Goal: Book appointment/travel/reservation

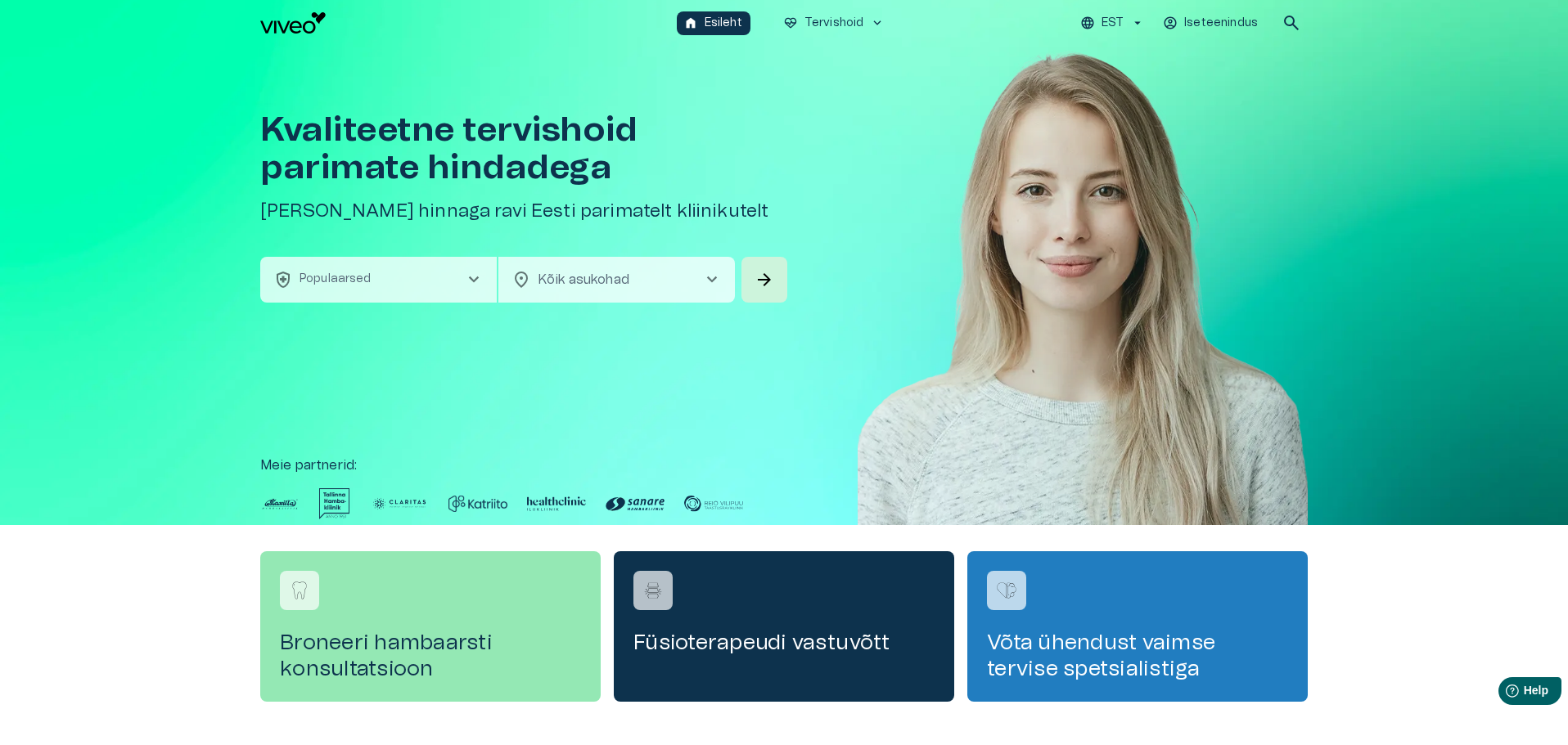
click at [1228, 20] on p "Iseteenindus" at bounding box center [1221, 24] width 74 height 17
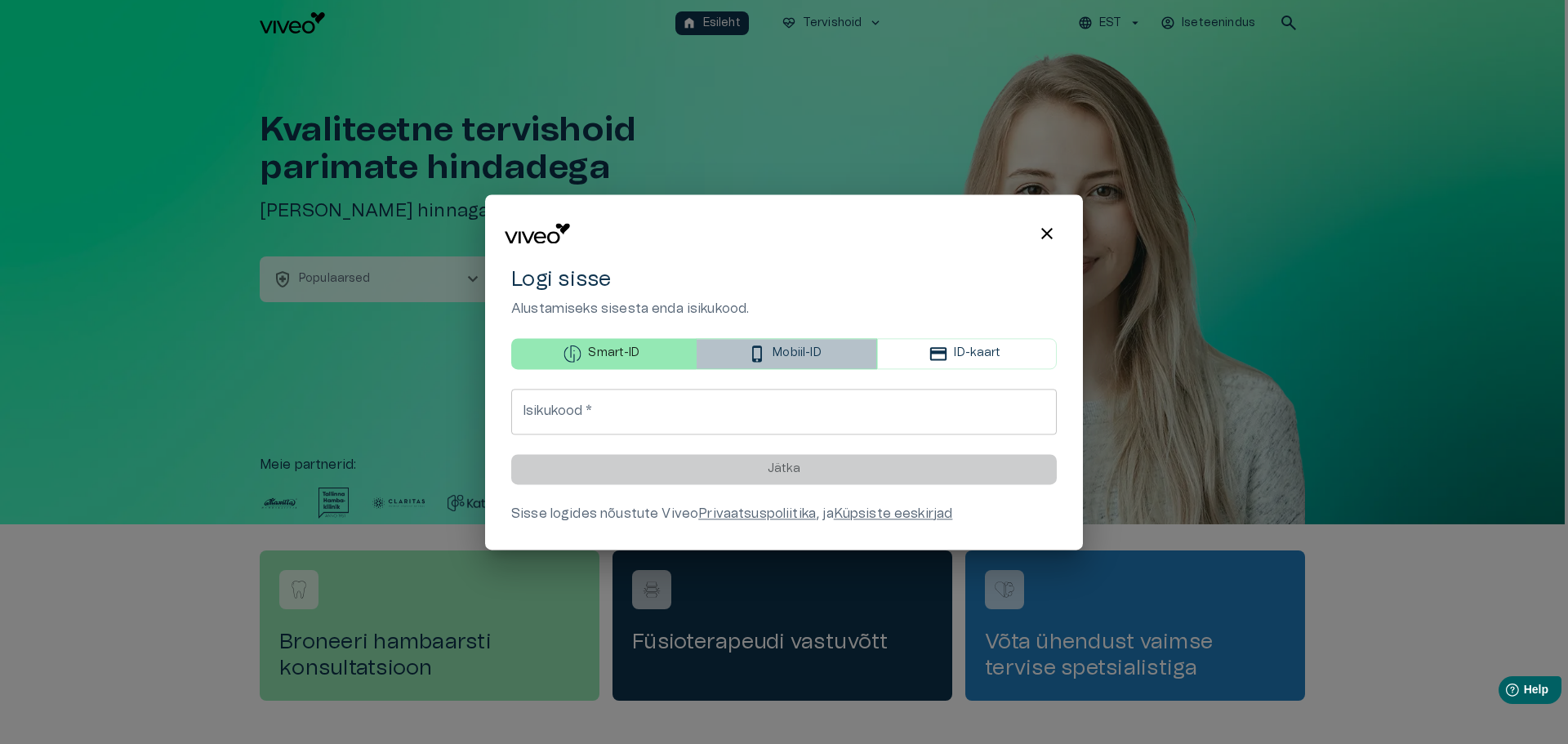
click at [797, 351] on p "Mobiil-ID" at bounding box center [797, 354] width 48 height 17
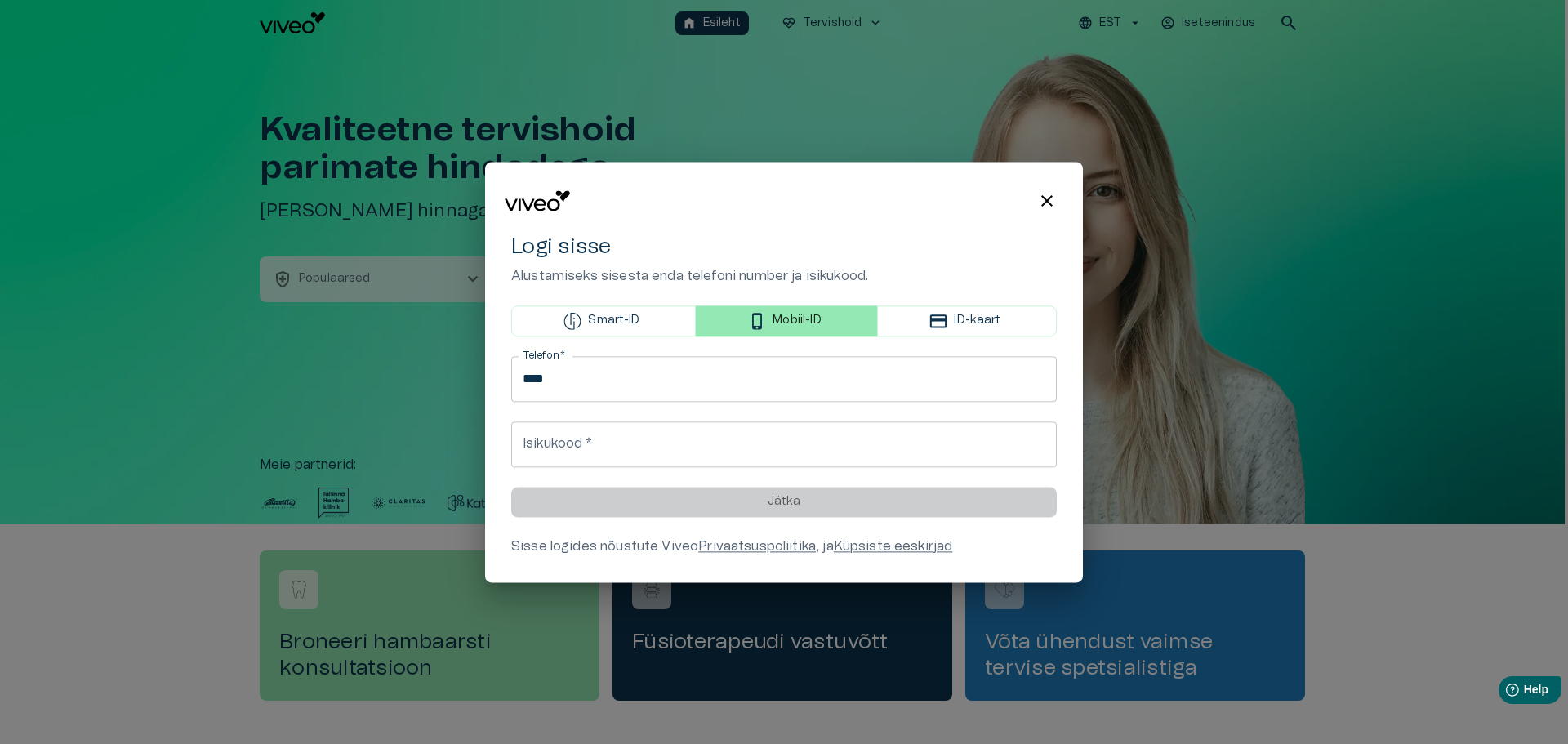
click at [660, 388] on input "****" at bounding box center [784, 379] width 546 height 46
type input "**********"
click at [635, 456] on input "Isikukood   *" at bounding box center [784, 444] width 546 height 46
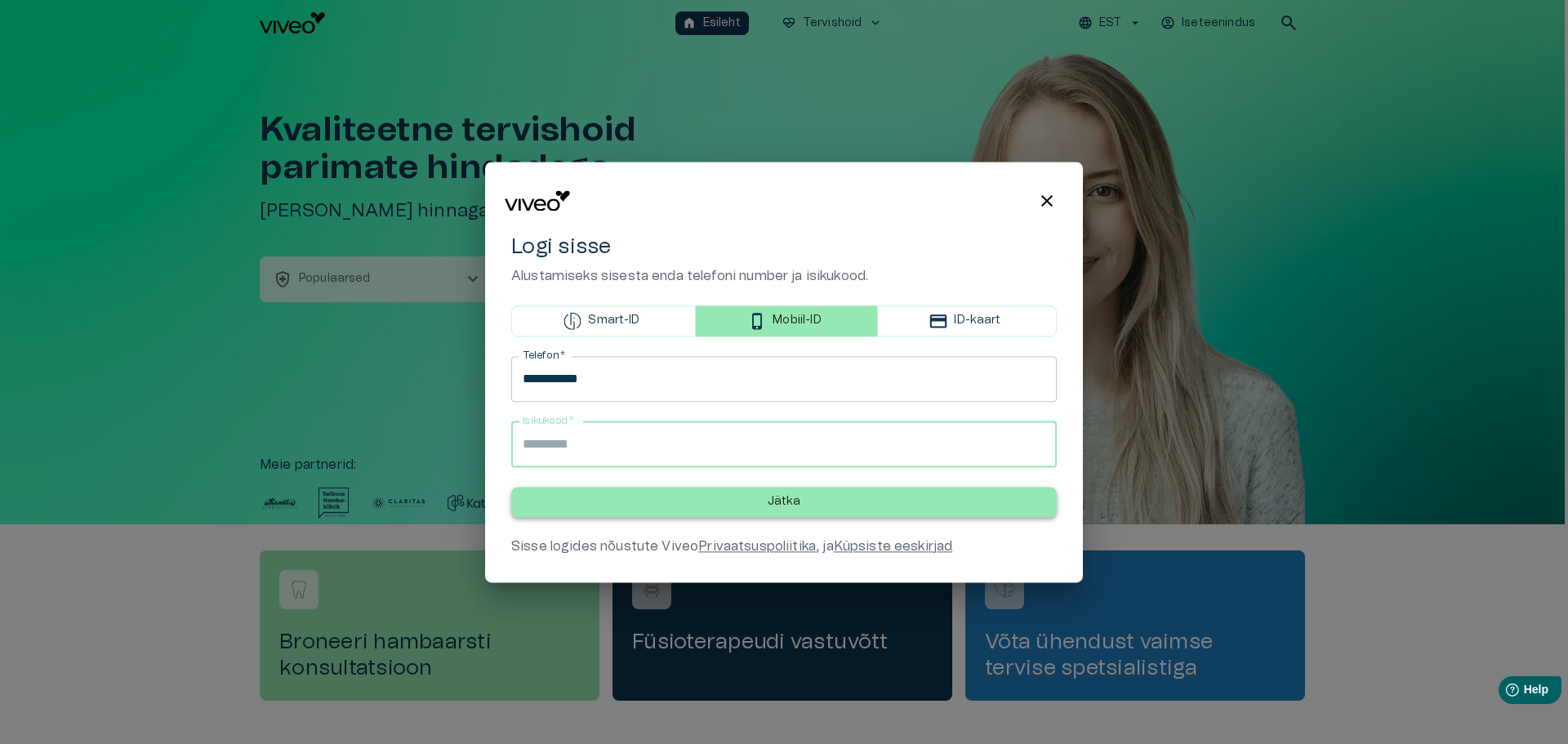
type input "**********"
click at [741, 505] on button "Jätka" at bounding box center [784, 502] width 546 height 30
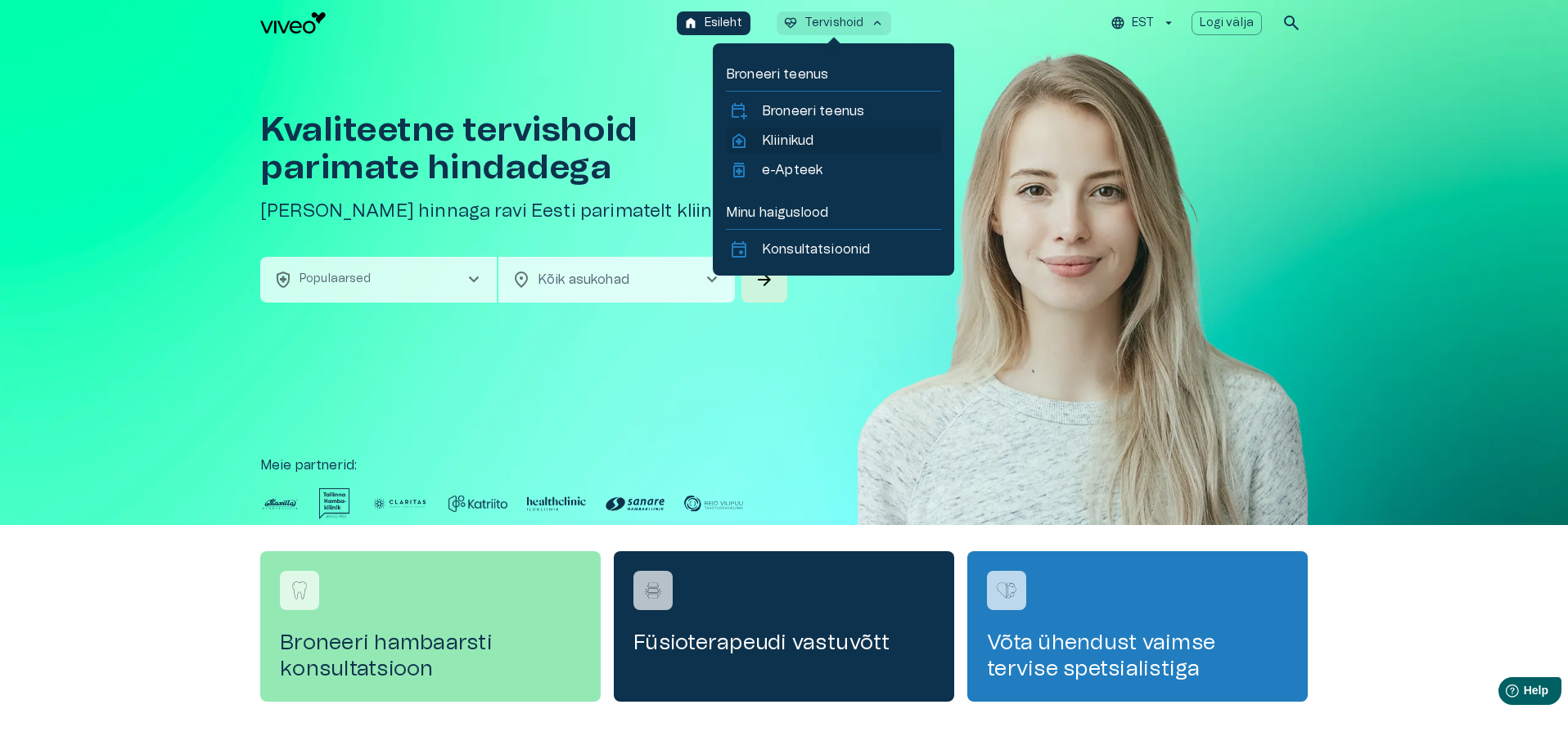
click at [796, 133] on p "Kliinikud" at bounding box center [787, 140] width 52 height 20
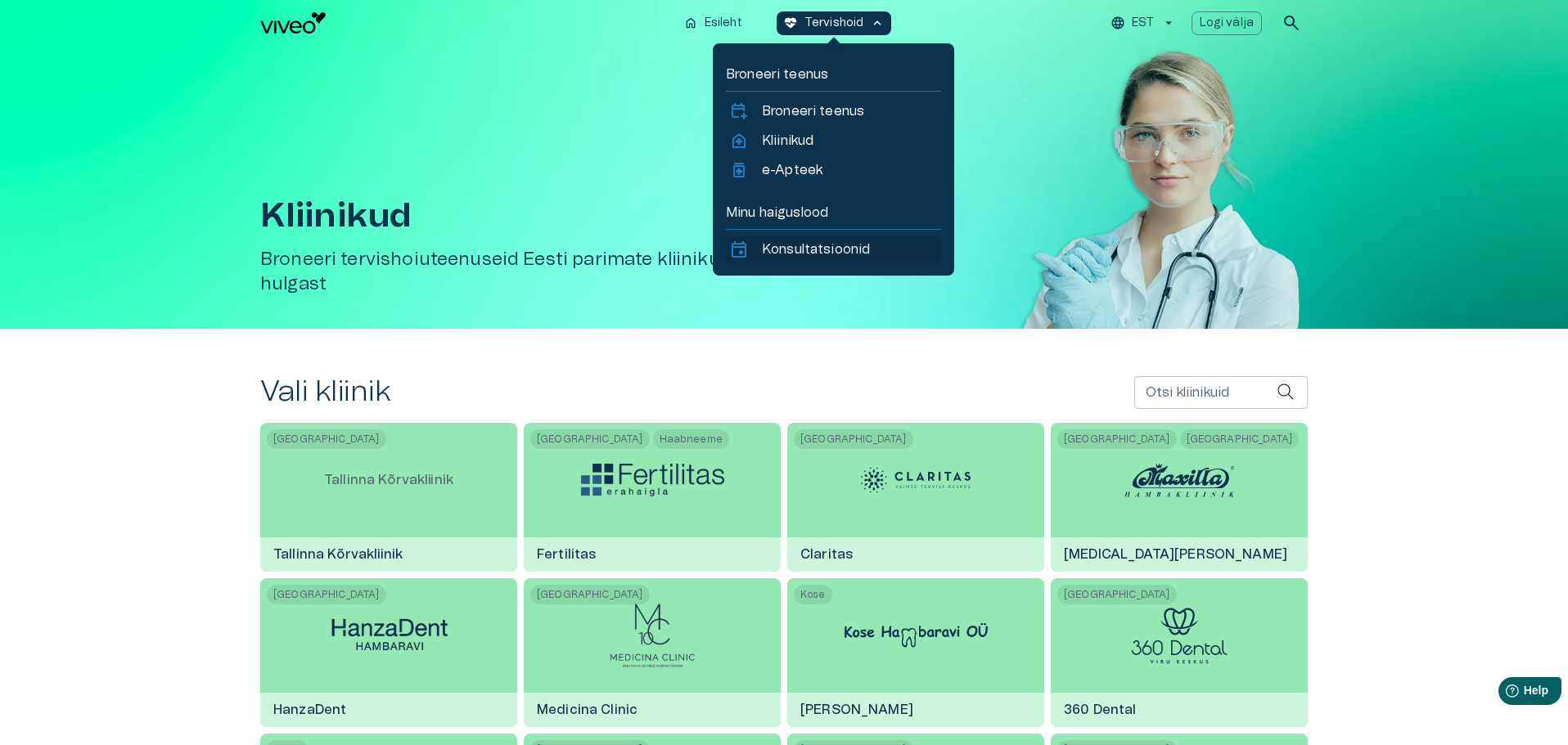
click at [798, 253] on p "Konsultatsioonid" at bounding box center [815, 249] width 108 height 20
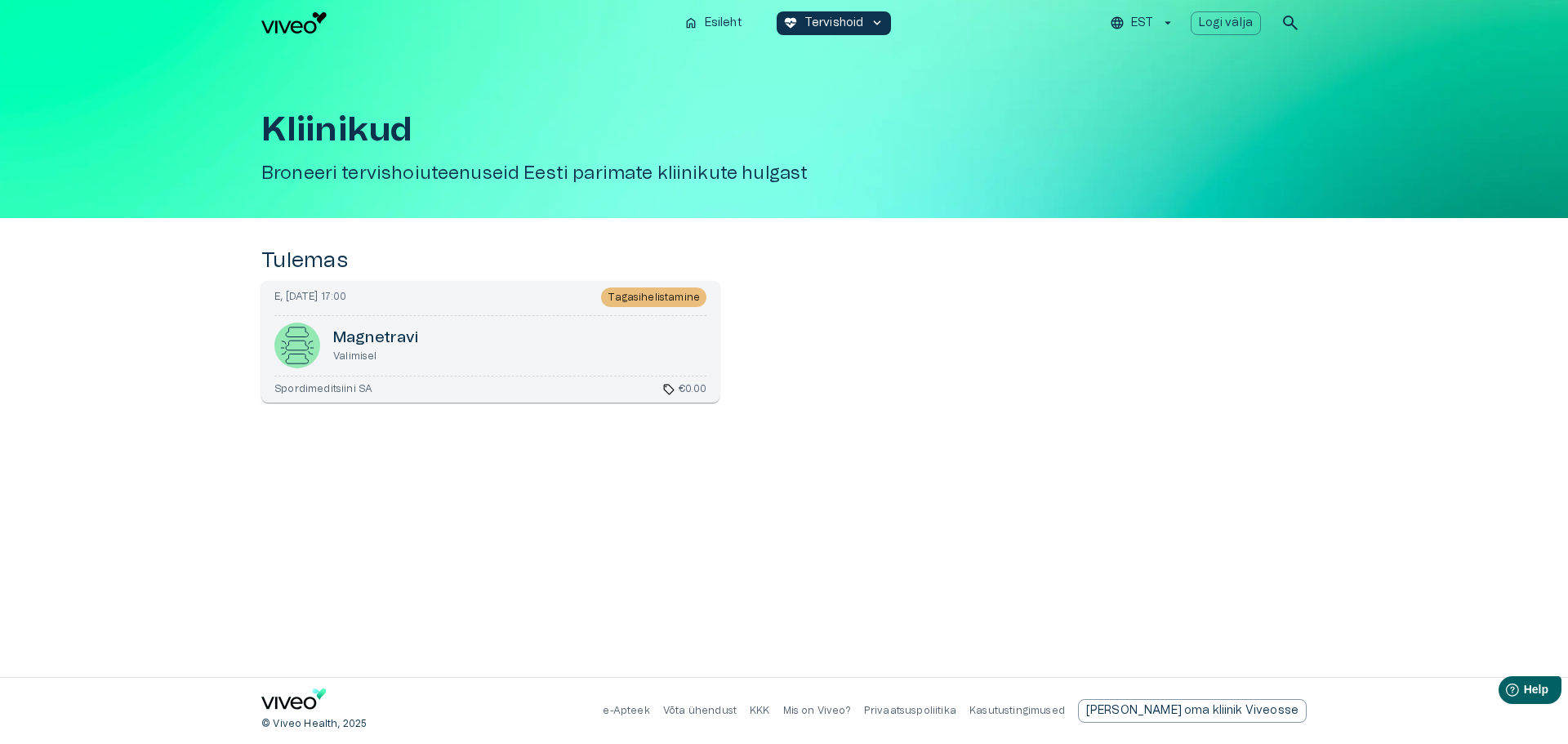
click at [404, 330] on h6 "Magnetravi" at bounding box center [375, 338] width 86 height 22
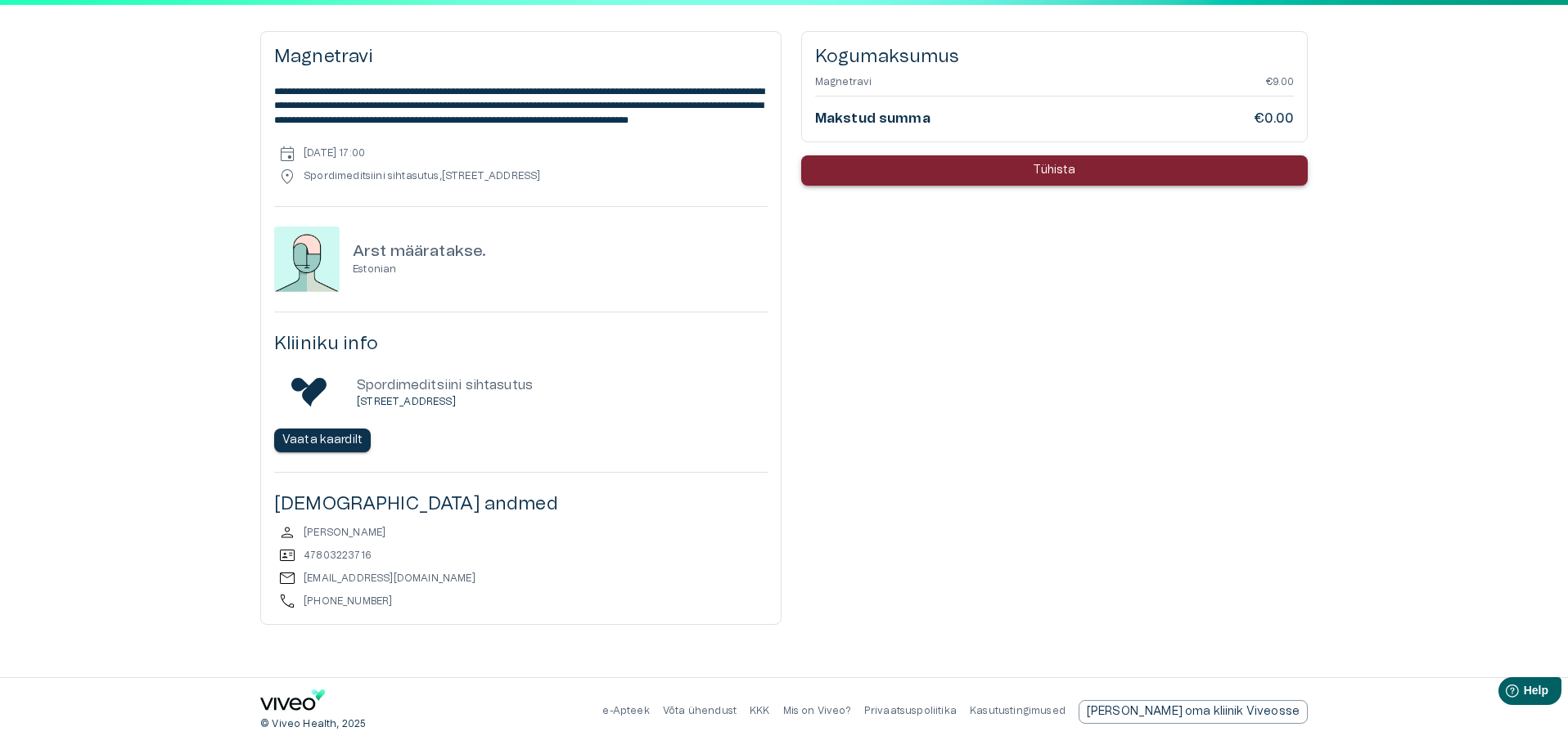
scroll to position [154, 0]
click at [314, 442] on p "Vaata kaardilt" at bounding box center [322, 441] width 80 height 17
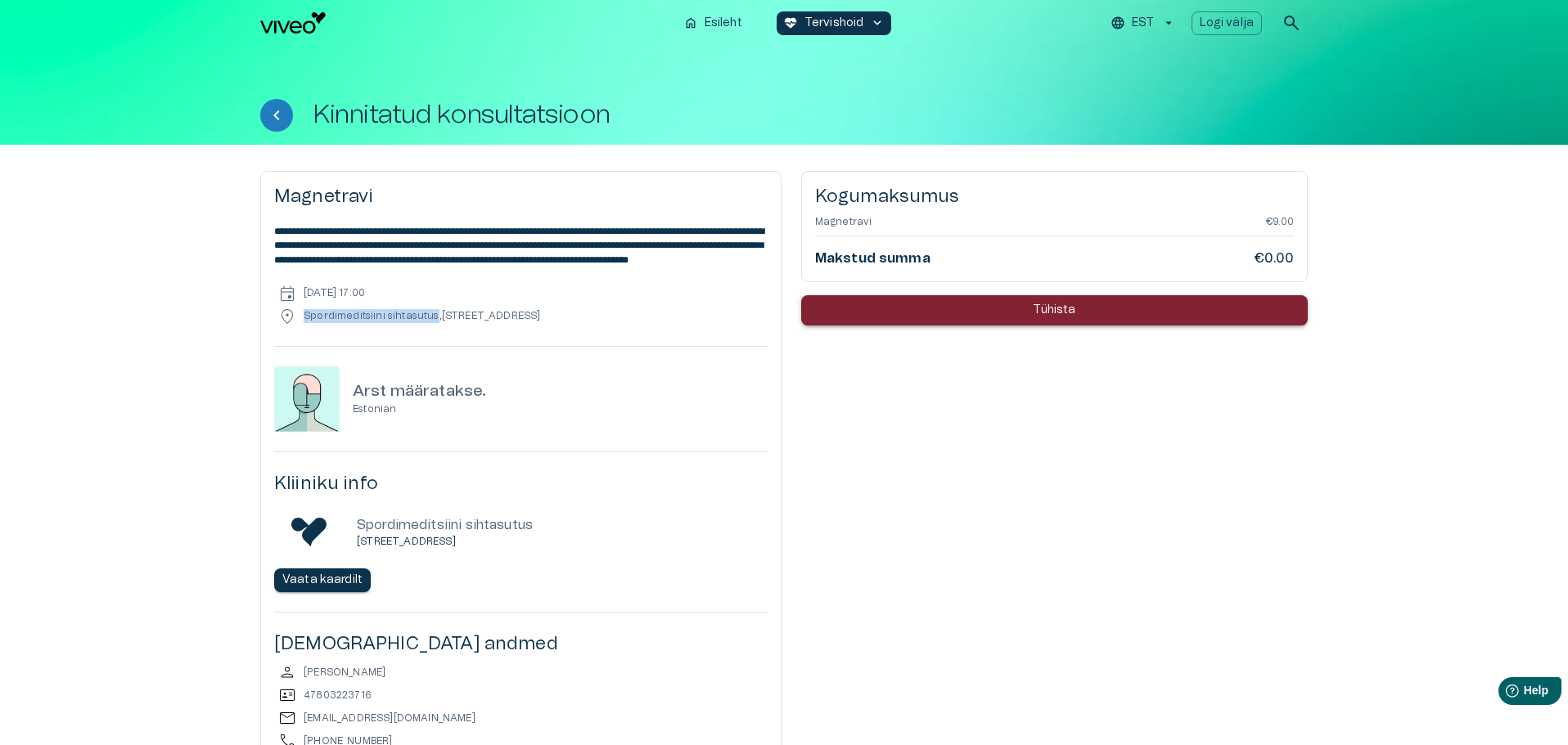
drag, startPoint x: 433, startPoint y: 330, endPoint x: 300, endPoint y: 330, distance: 133.0
click at [300, 326] on div "location_on Spordimeditsiini sihtasutus , [STREET_ADDRESS]" at bounding box center [521, 316] width 494 height 20
copy div "Spordimeditsiini sihtasutus"
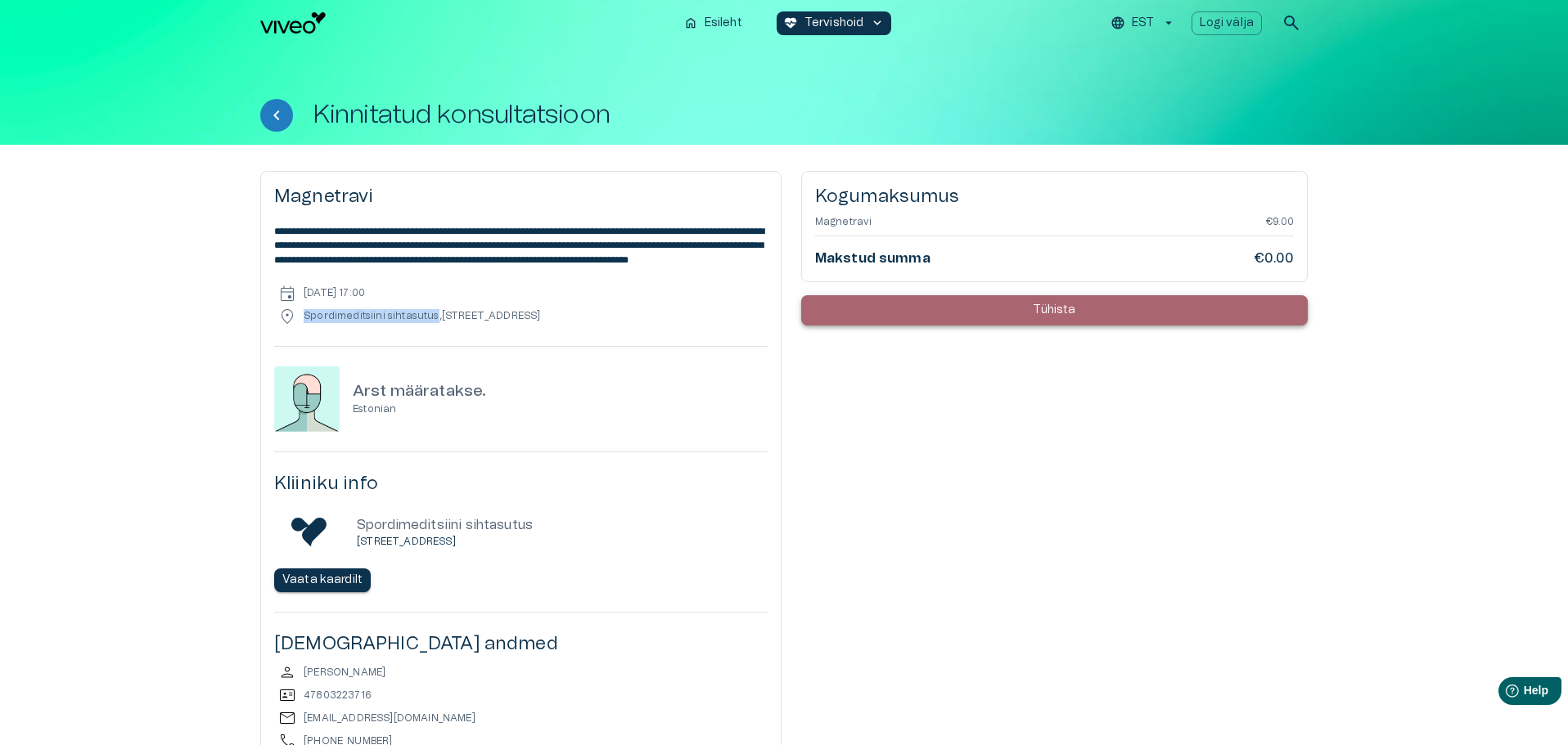
click at [961, 308] on button "Tühista" at bounding box center [1054, 310] width 507 height 30
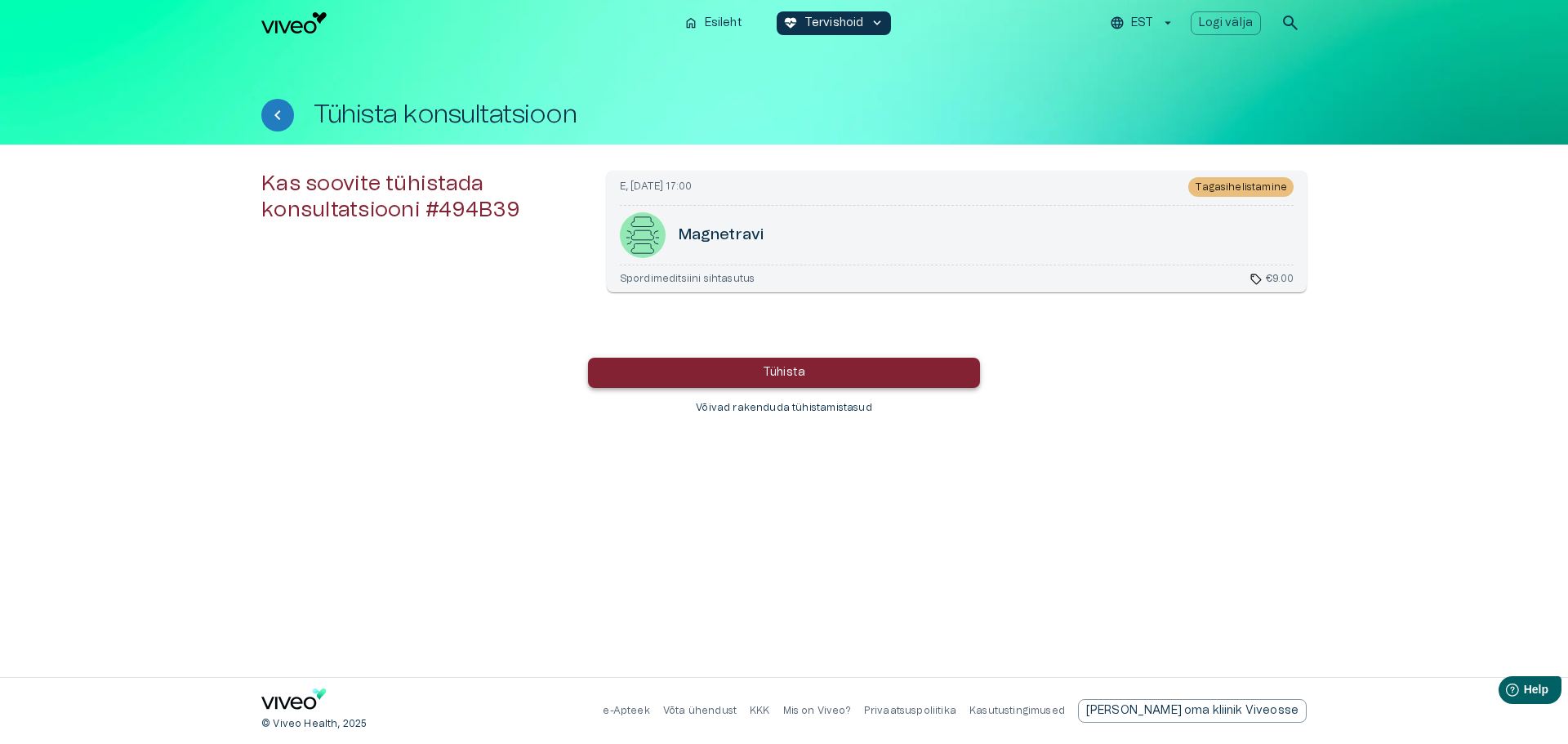
click at [794, 371] on p "Tühista" at bounding box center [784, 372] width 42 height 17
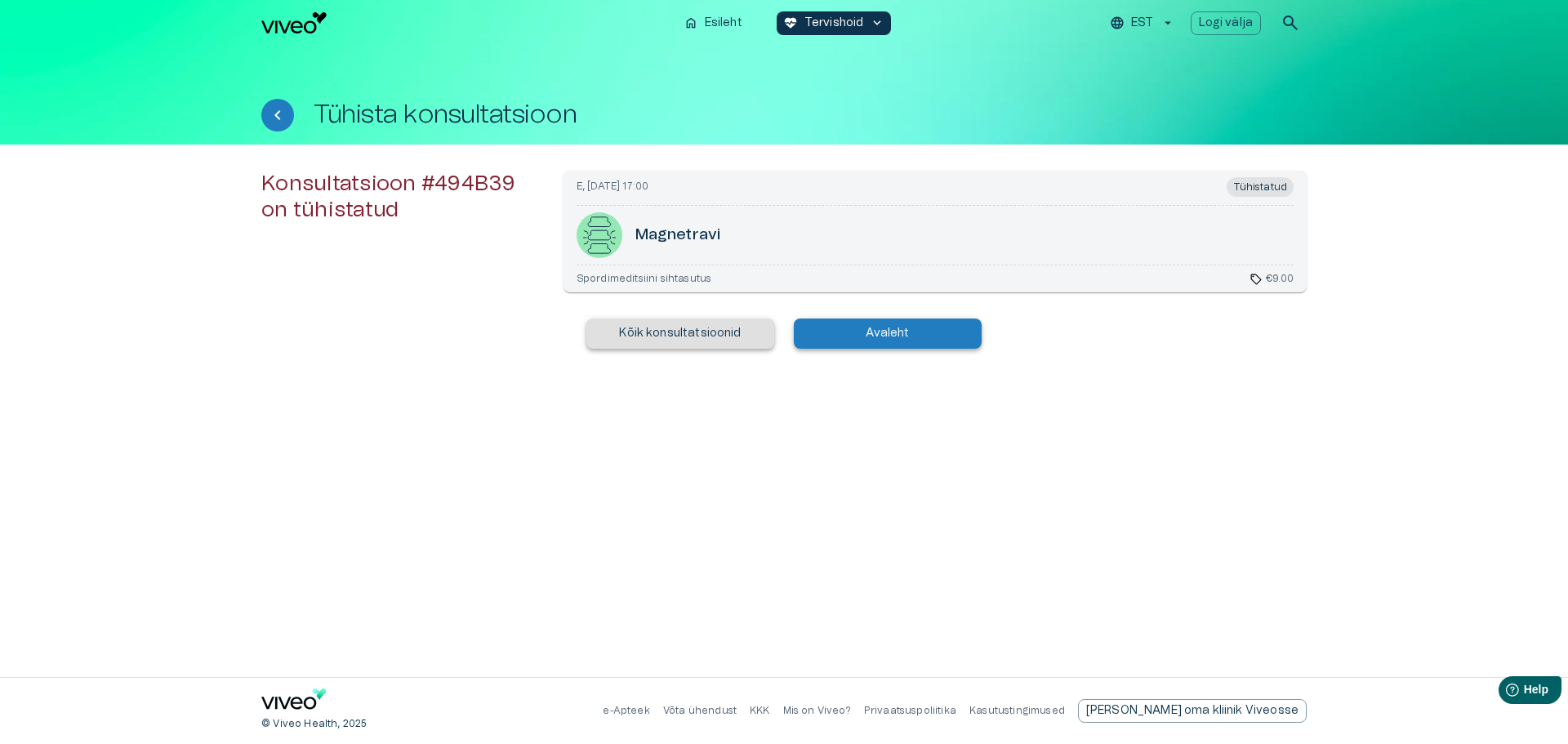
click at [879, 340] on p "Avaleht" at bounding box center [888, 334] width 43 height 17
